Goal: Navigation & Orientation: Find specific page/section

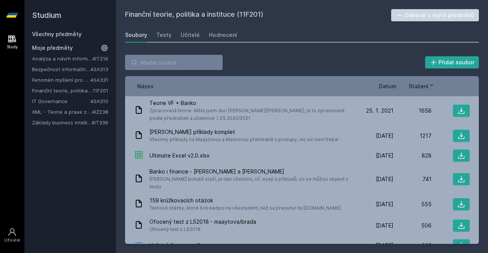
click at [63, 81] on link "Fenomén myšlení pro manažery" at bounding box center [61, 80] width 58 height 8
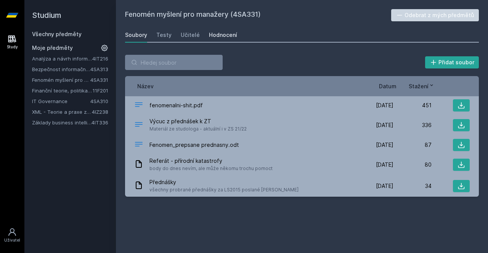
click at [220, 40] on link "Hodnocení" at bounding box center [223, 34] width 28 height 15
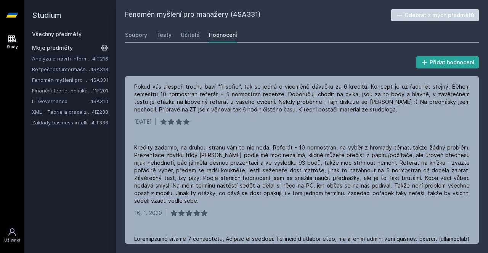
scroll to position [72, 0]
click at [64, 68] on link "Bezpečnost informačních systémů" at bounding box center [61, 70] width 58 height 8
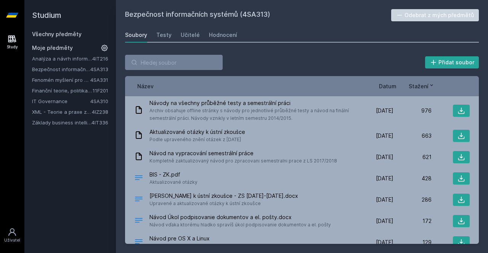
click at [382, 86] on span "Datum" at bounding box center [388, 86] width 18 height 8
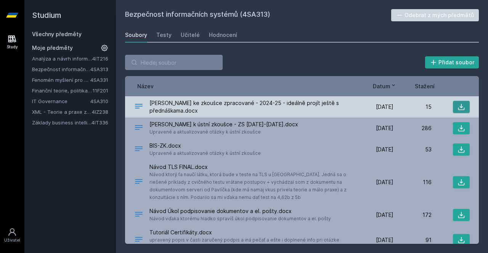
click at [457, 105] on icon at bounding box center [461, 107] width 8 height 8
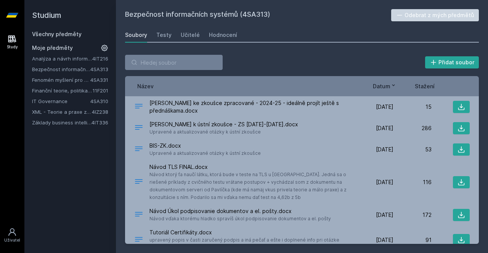
click at [62, 61] on link "Analýza a návrh informačních systémů" at bounding box center [62, 59] width 60 height 8
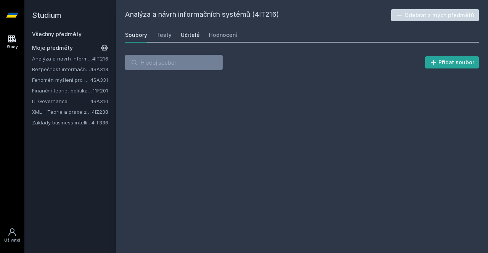
click at [184, 37] on div "Učitelé" at bounding box center [190, 35] width 19 height 8
